Goal: Information Seeking & Learning: Learn about a topic

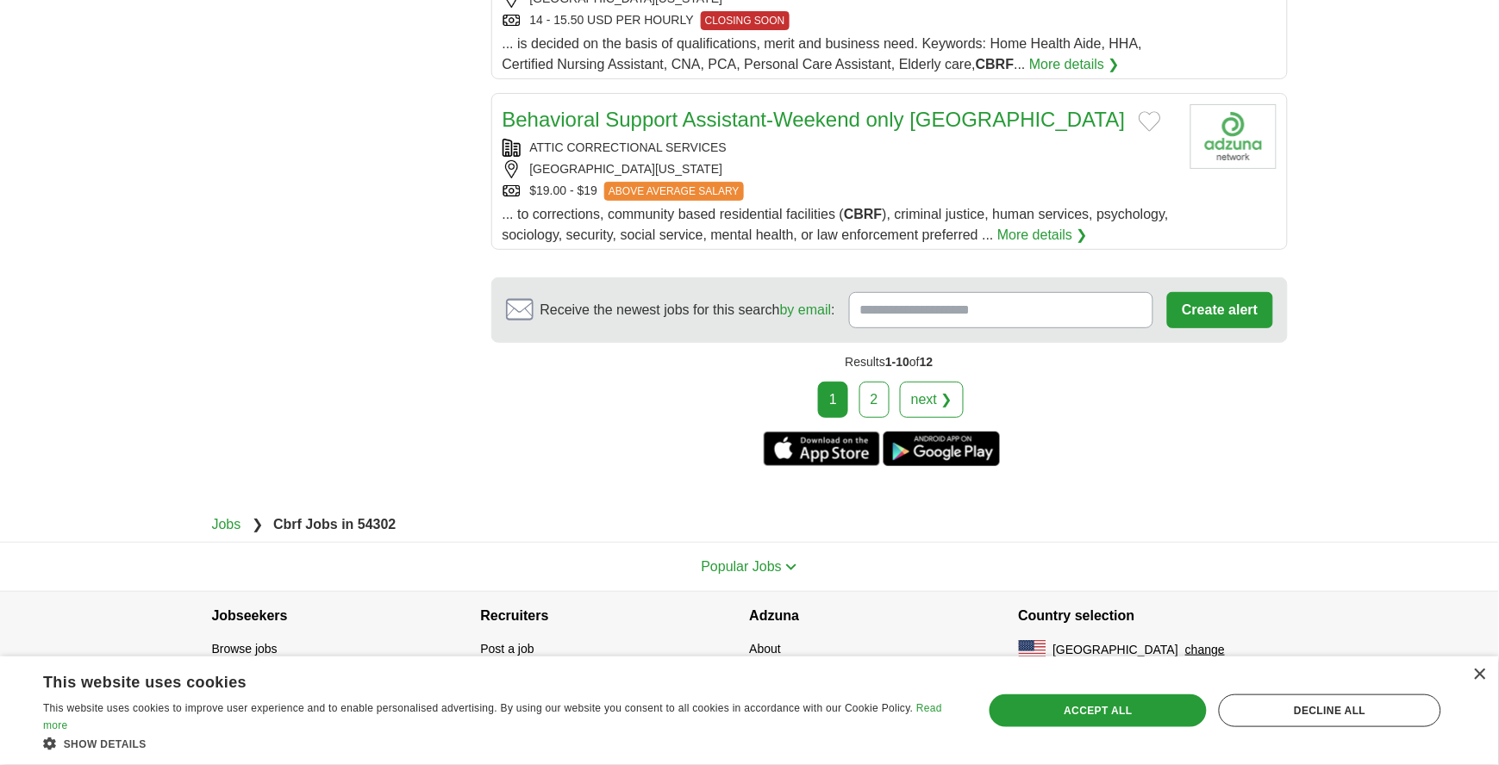
scroll to position [2610, 0]
click at [1482, 669] on div "×" at bounding box center [1479, 675] width 13 height 13
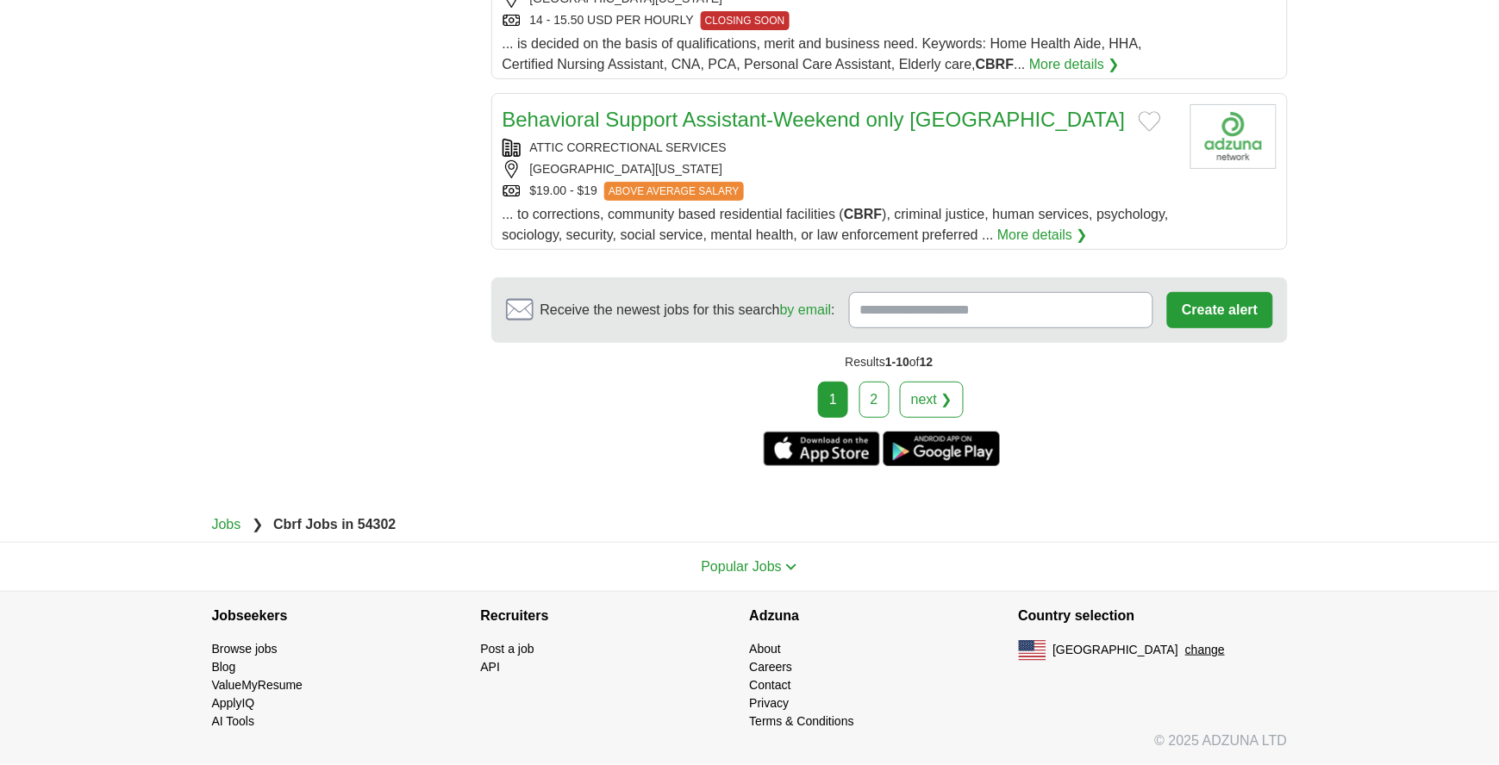
click at [869, 418] on link "2" at bounding box center [874, 400] width 30 height 36
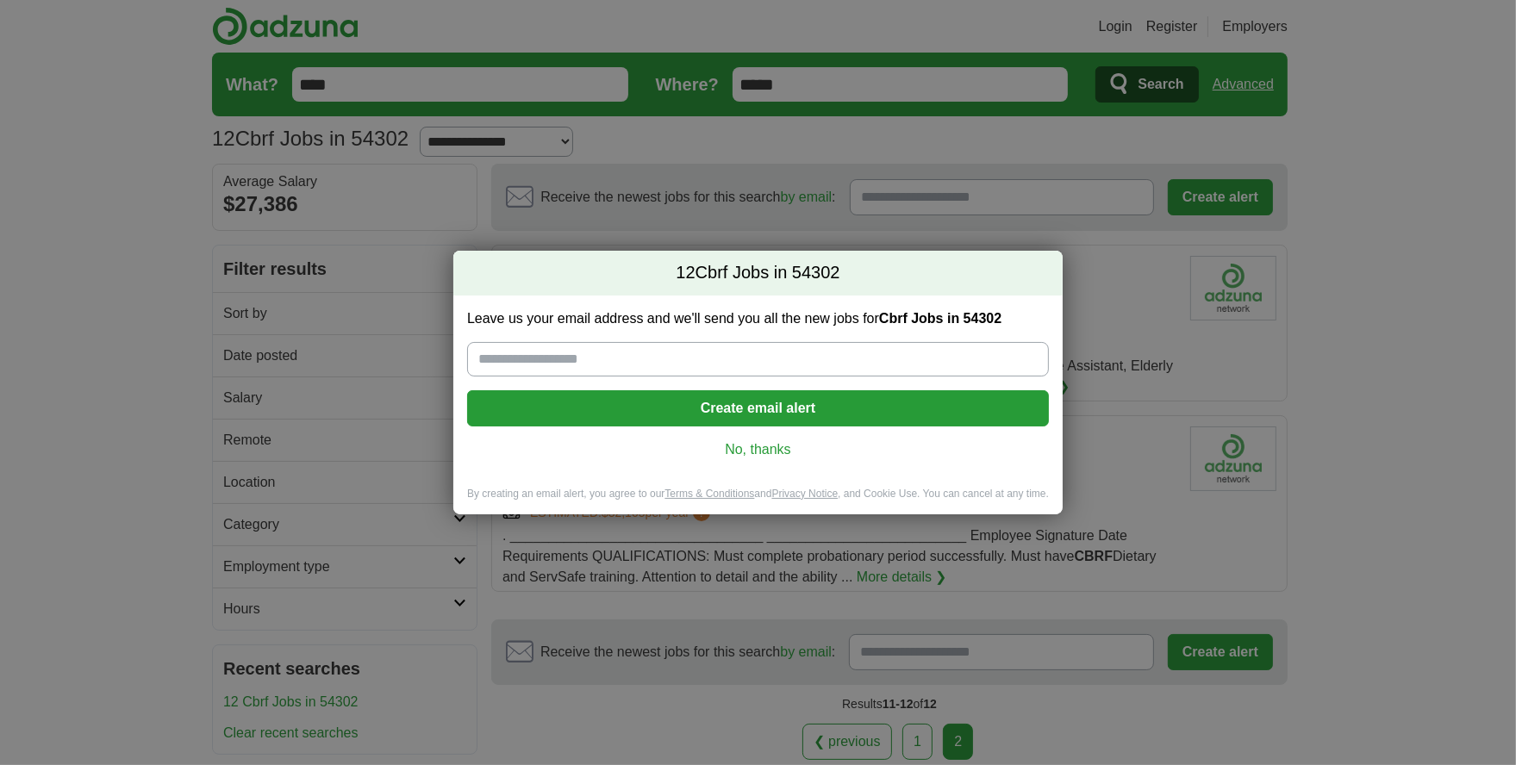
click at [747, 459] on link "No, thanks" at bounding box center [758, 449] width 554 height 19
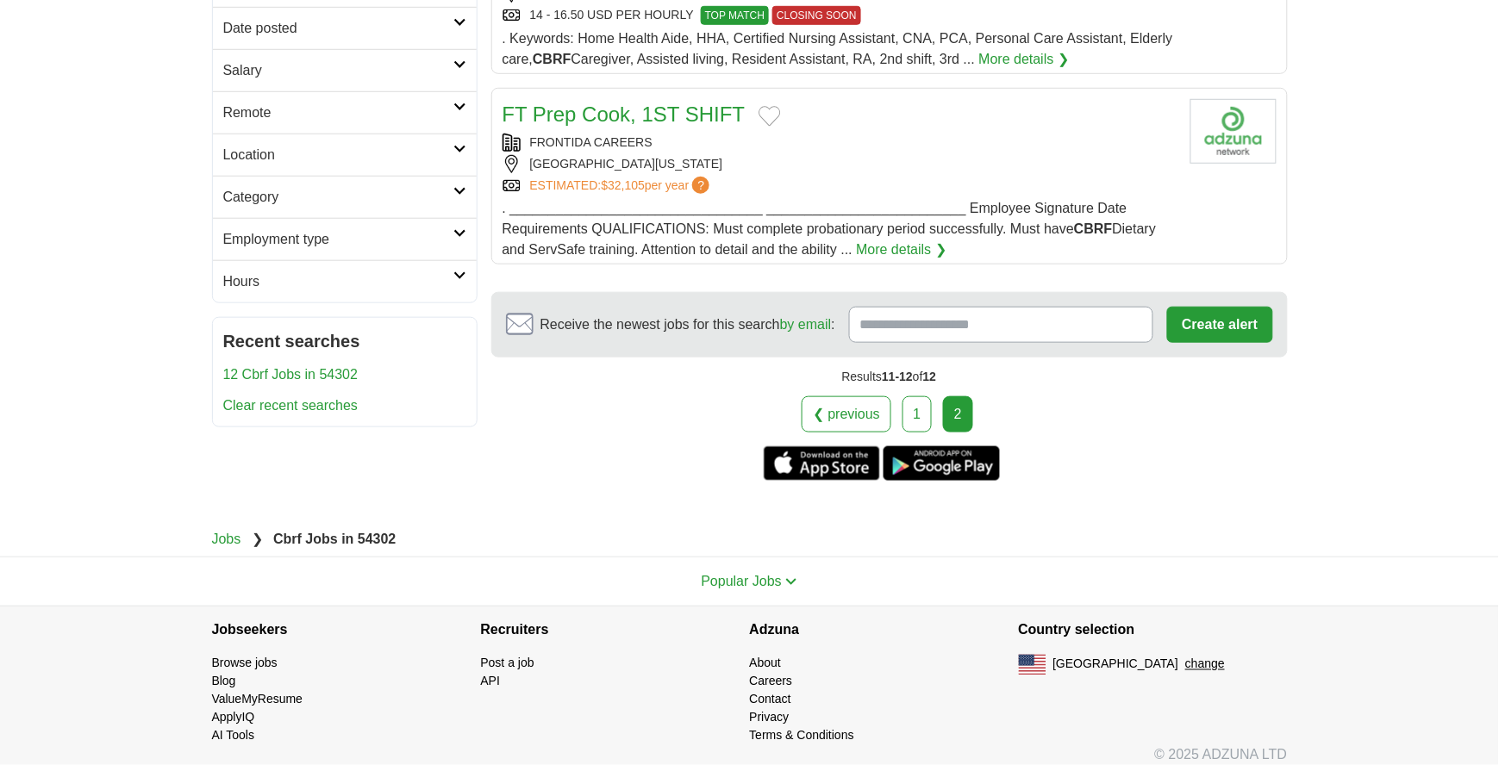
scroll to position [330, 0]
